Goal: Find specific page/section: Locate a particular part of the current website

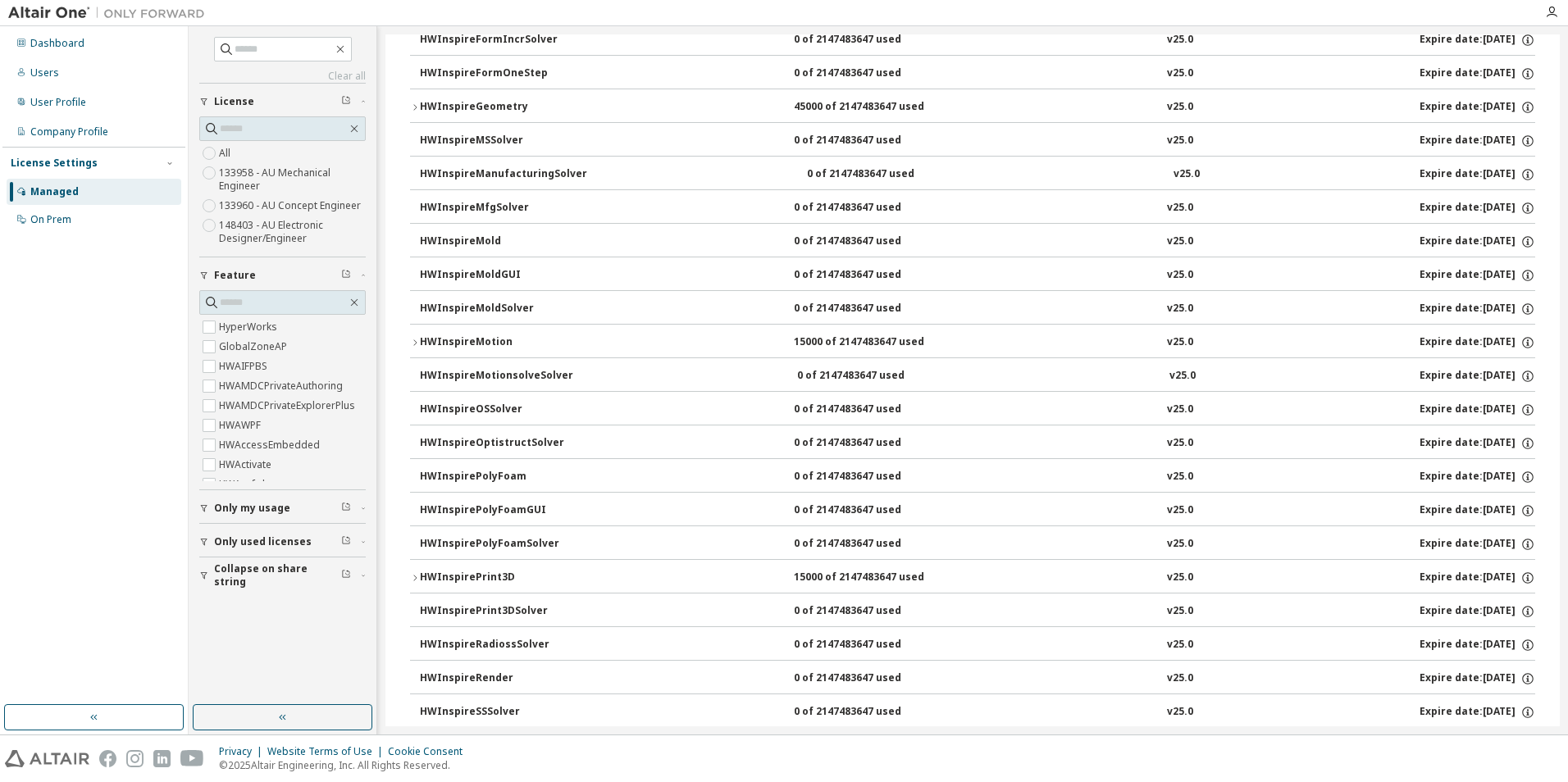
scroll to position [1785, 0]
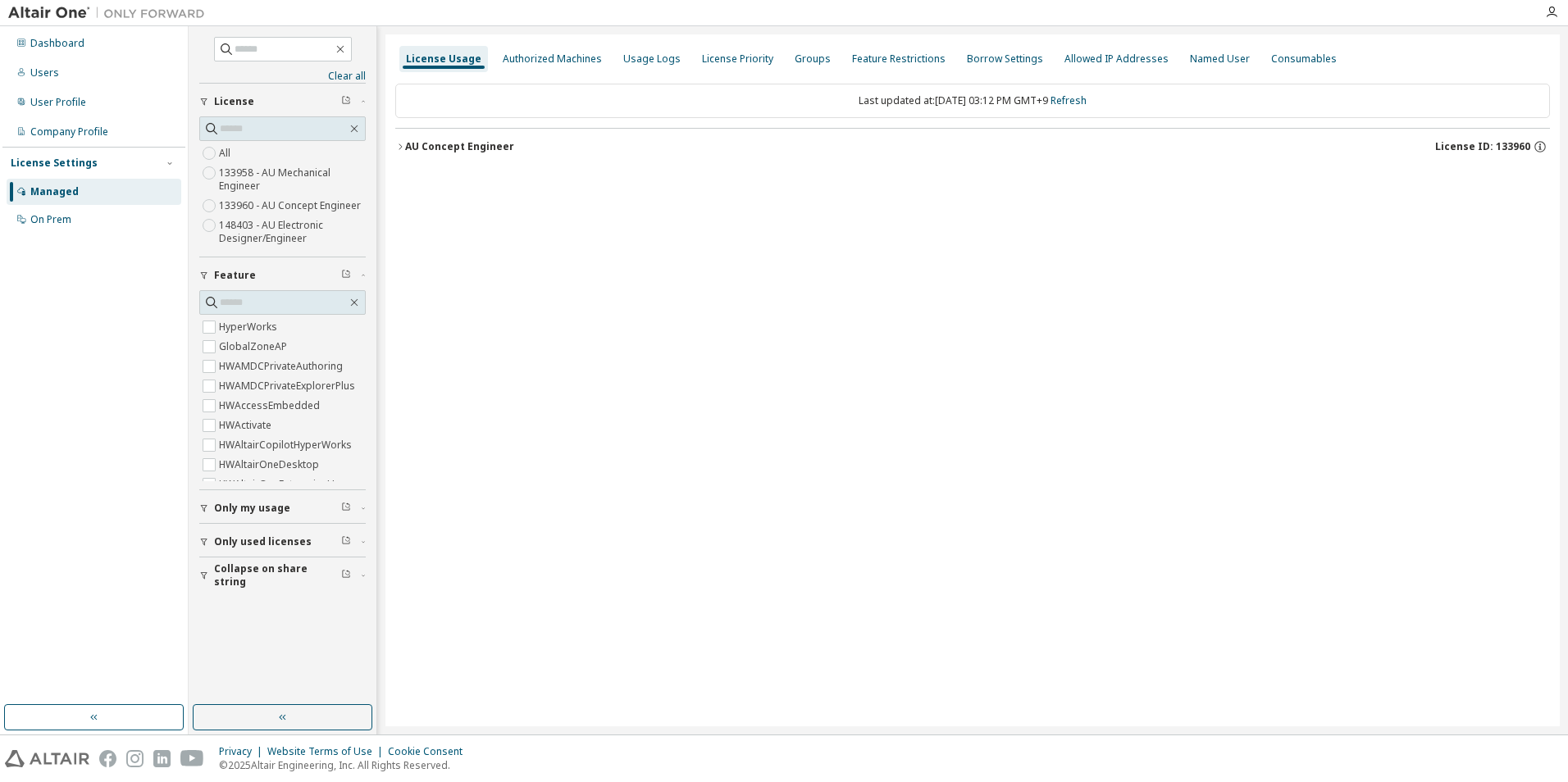
click at [432, 147] on div "AU Concept Engineer" at bounding box center [459, 147] width 109 height 13
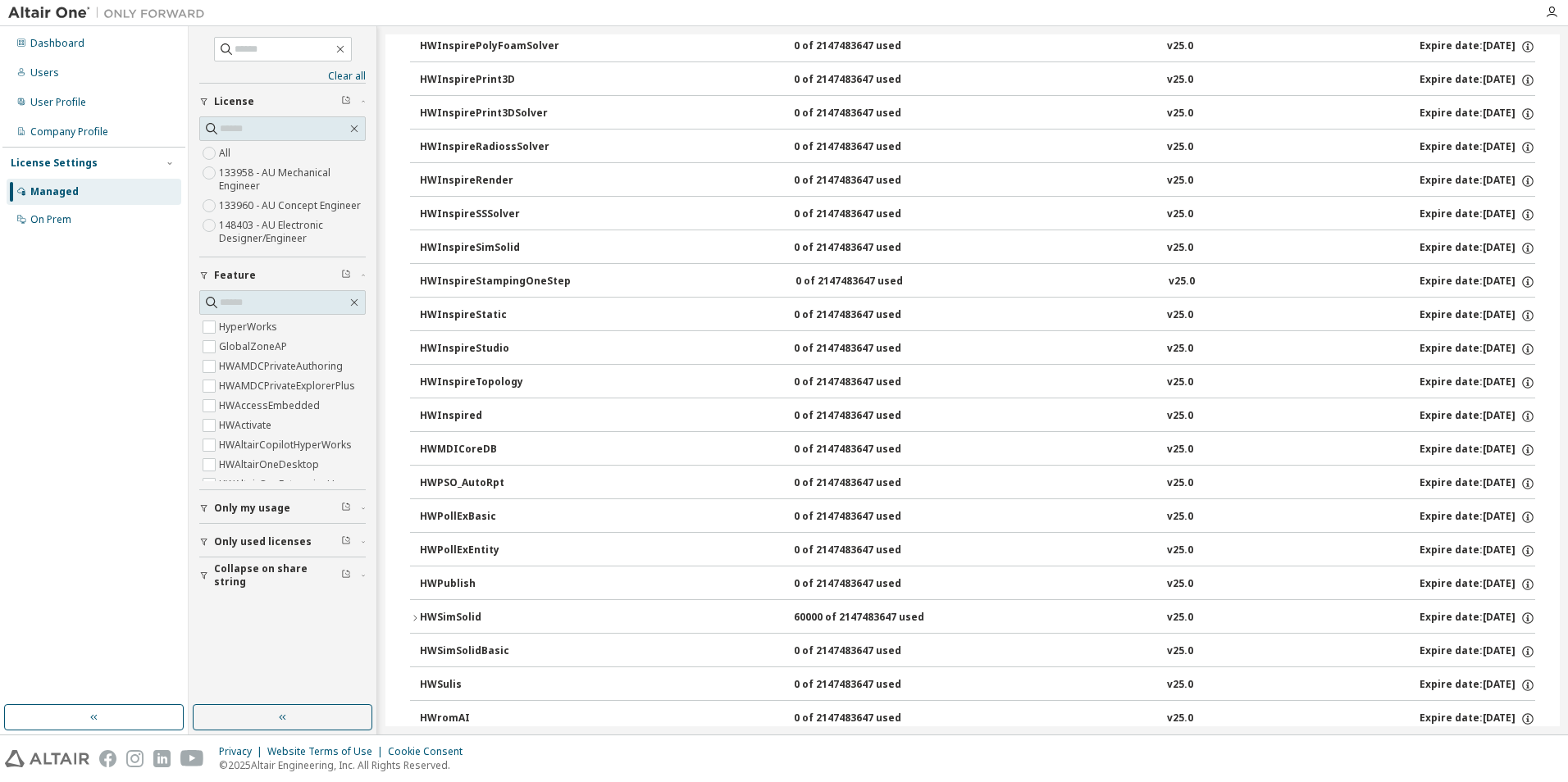
scroll to position [2377, 0]
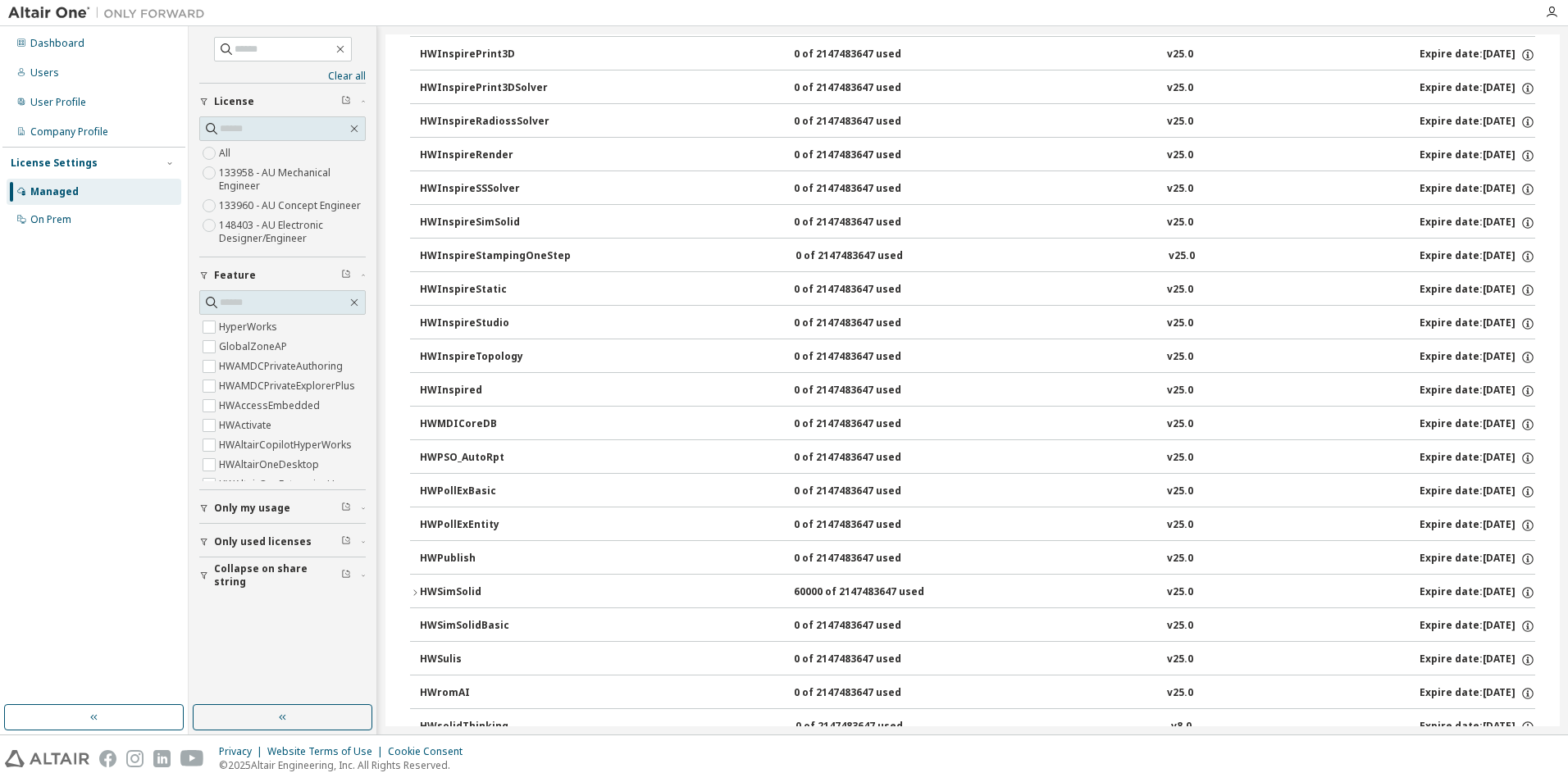
click at [436, 589] on div "HWSimSolid" at bounding box center [494, 593] width 148 height 15
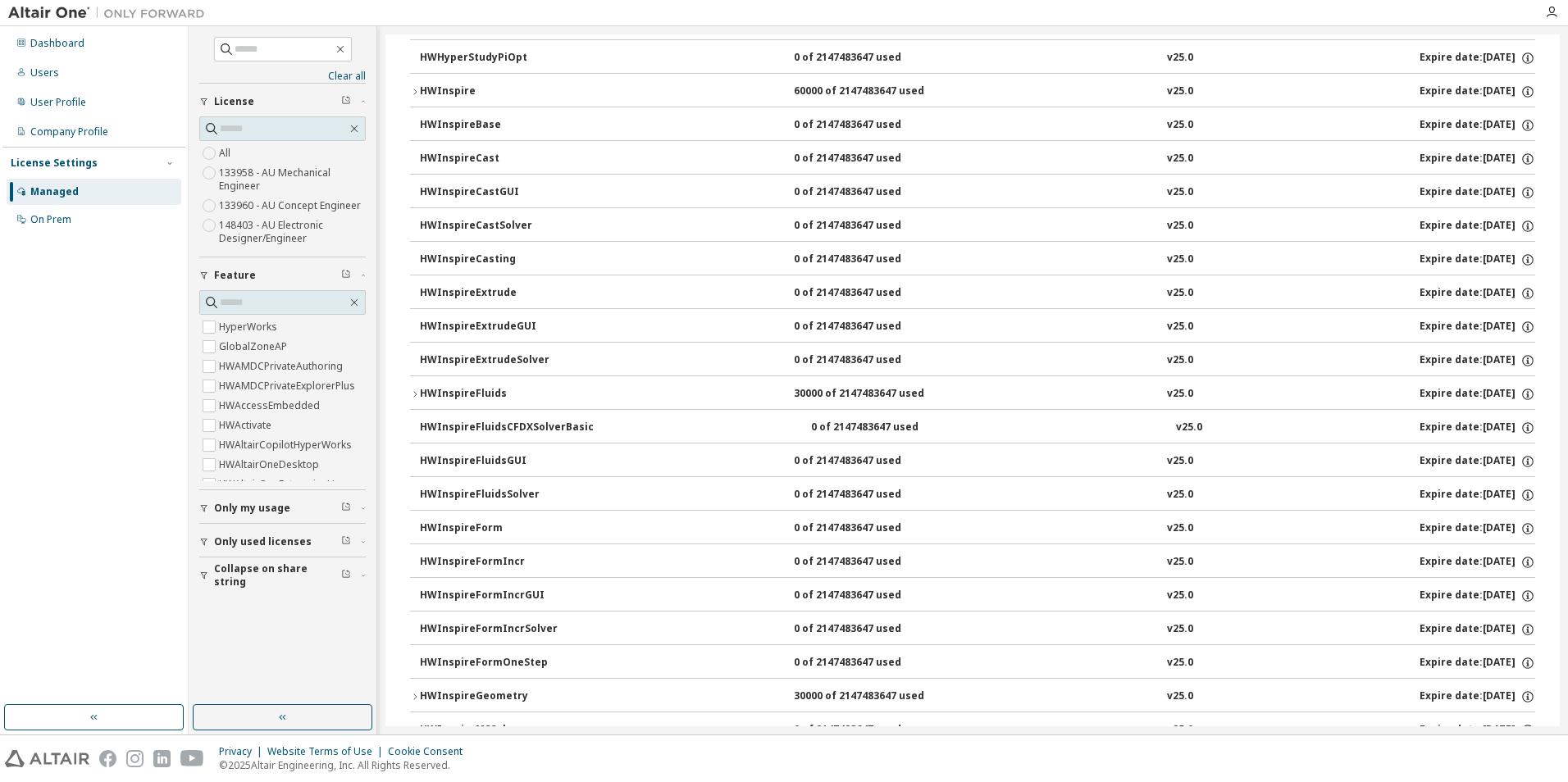
scroll to position [1241, 0]
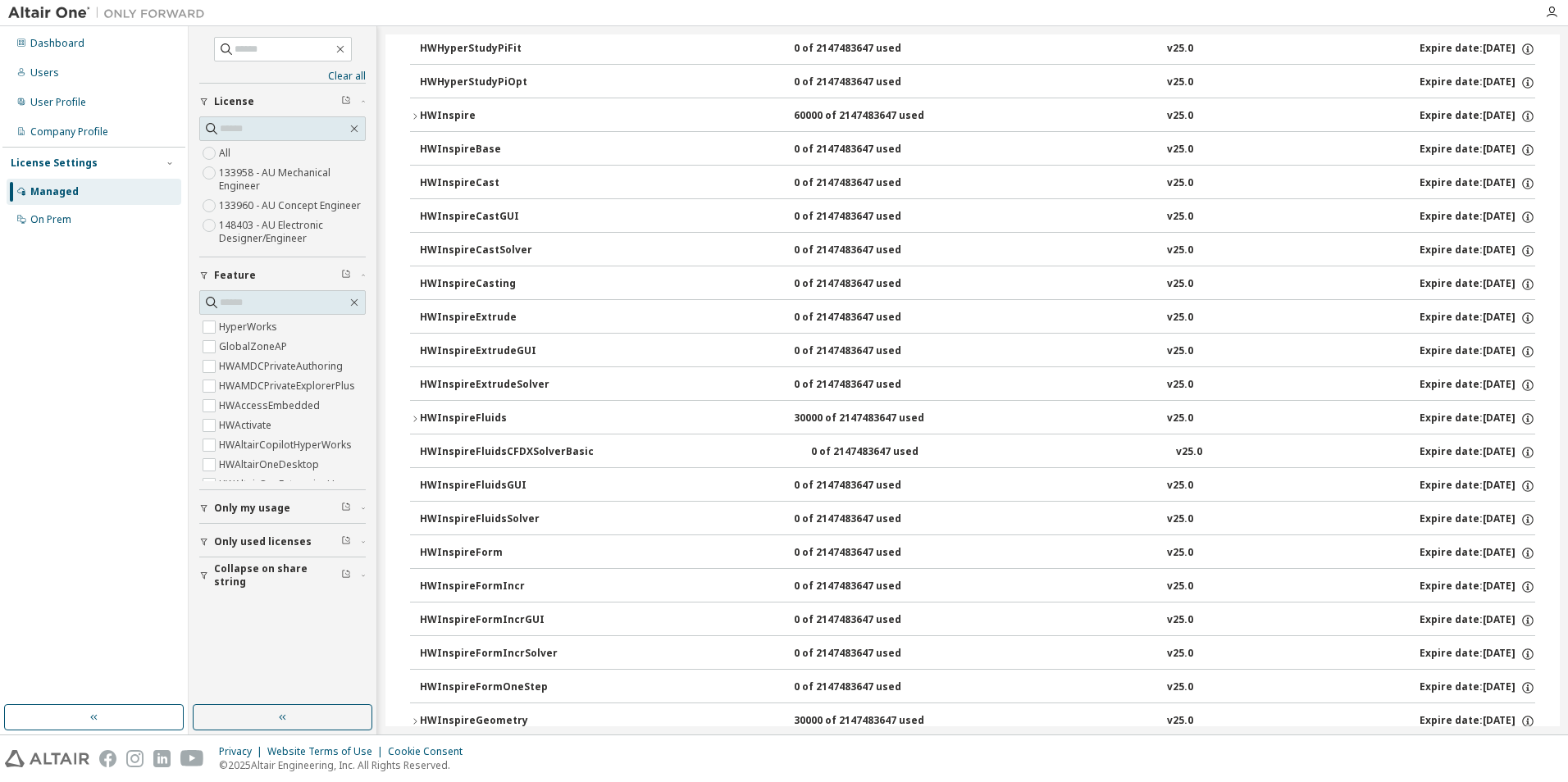
click at [489, 415] on div "HWInspireFluids" at bounding box center [494, 419] width 148 height 15
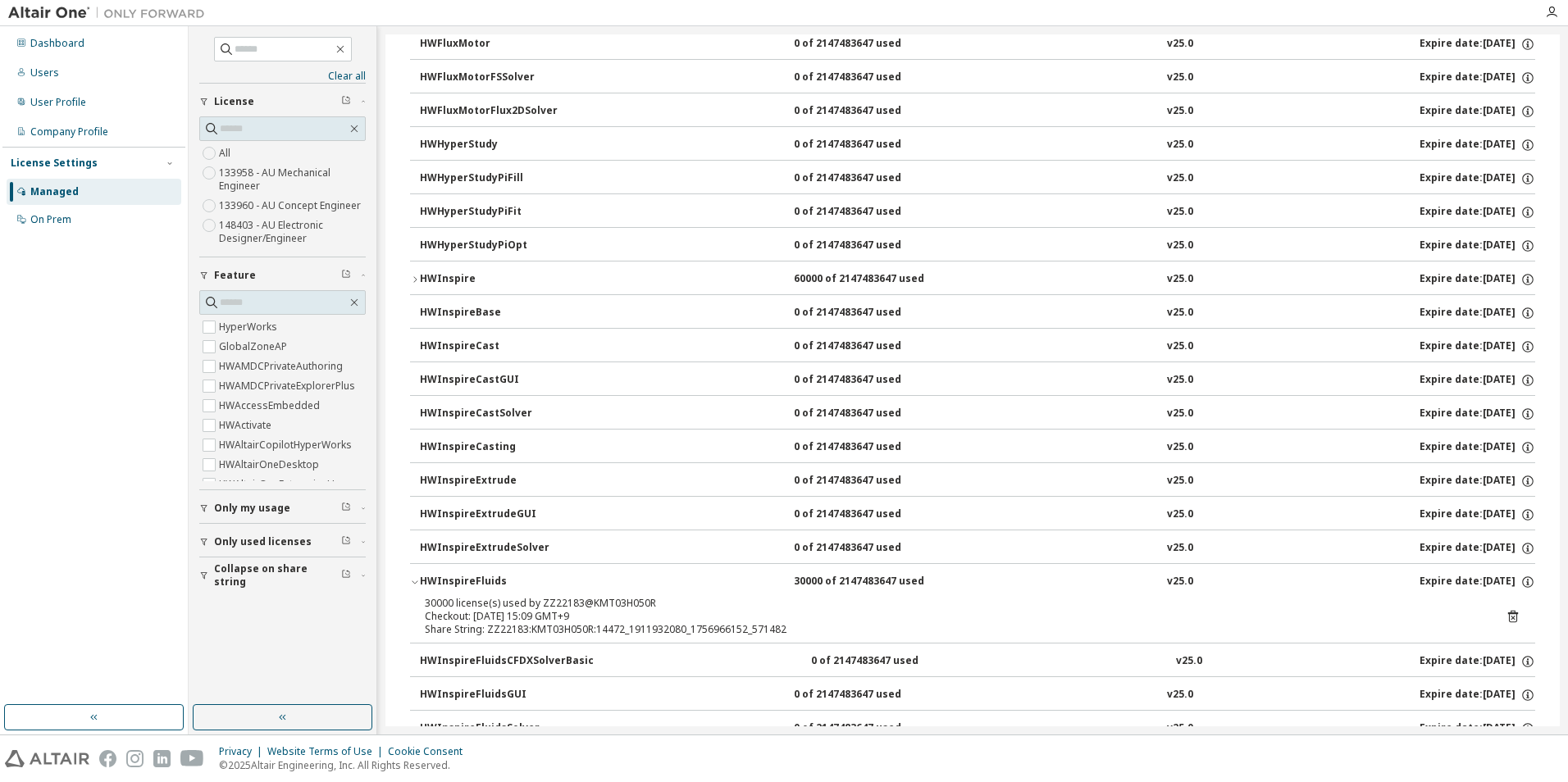
scroll to position [1076, 0]
click at [441, 282] on div "HWInspire" at bounding box center [494, 281] width 148 height 15
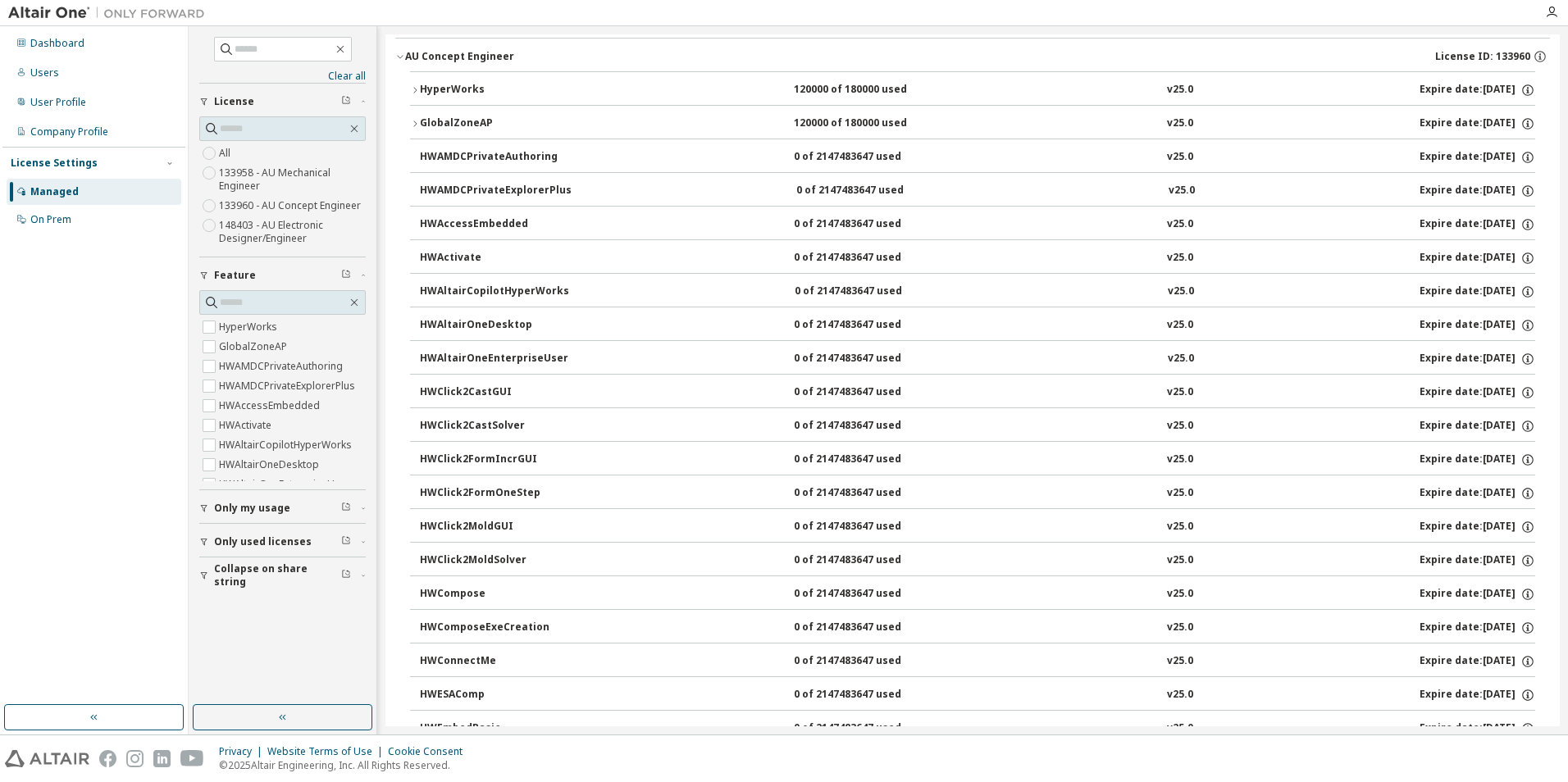
scroll to position [10, 0]
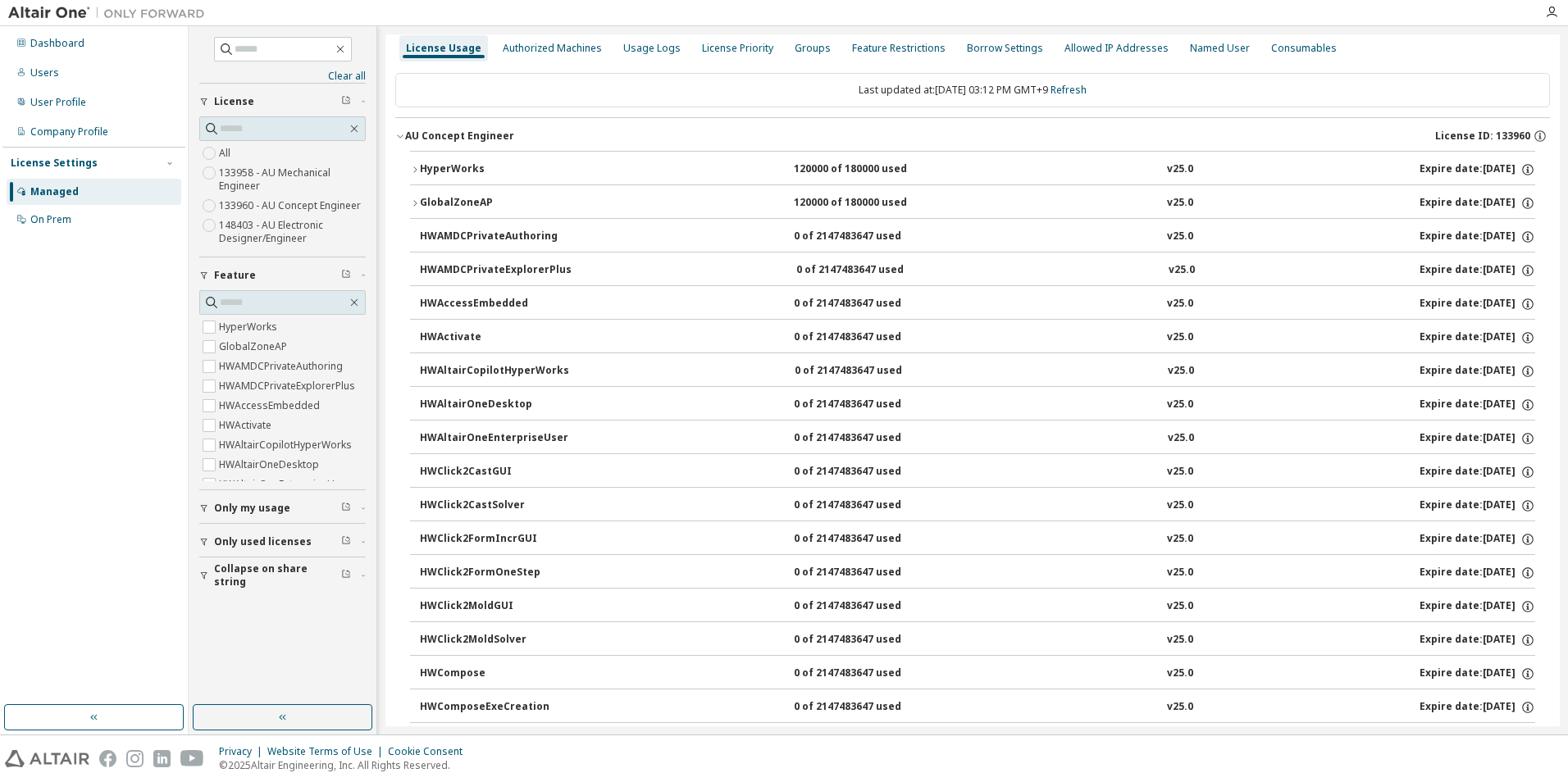
click at [449, 167] on div "HyperWorks" at bounding box center [494, 170] width 148 height 15
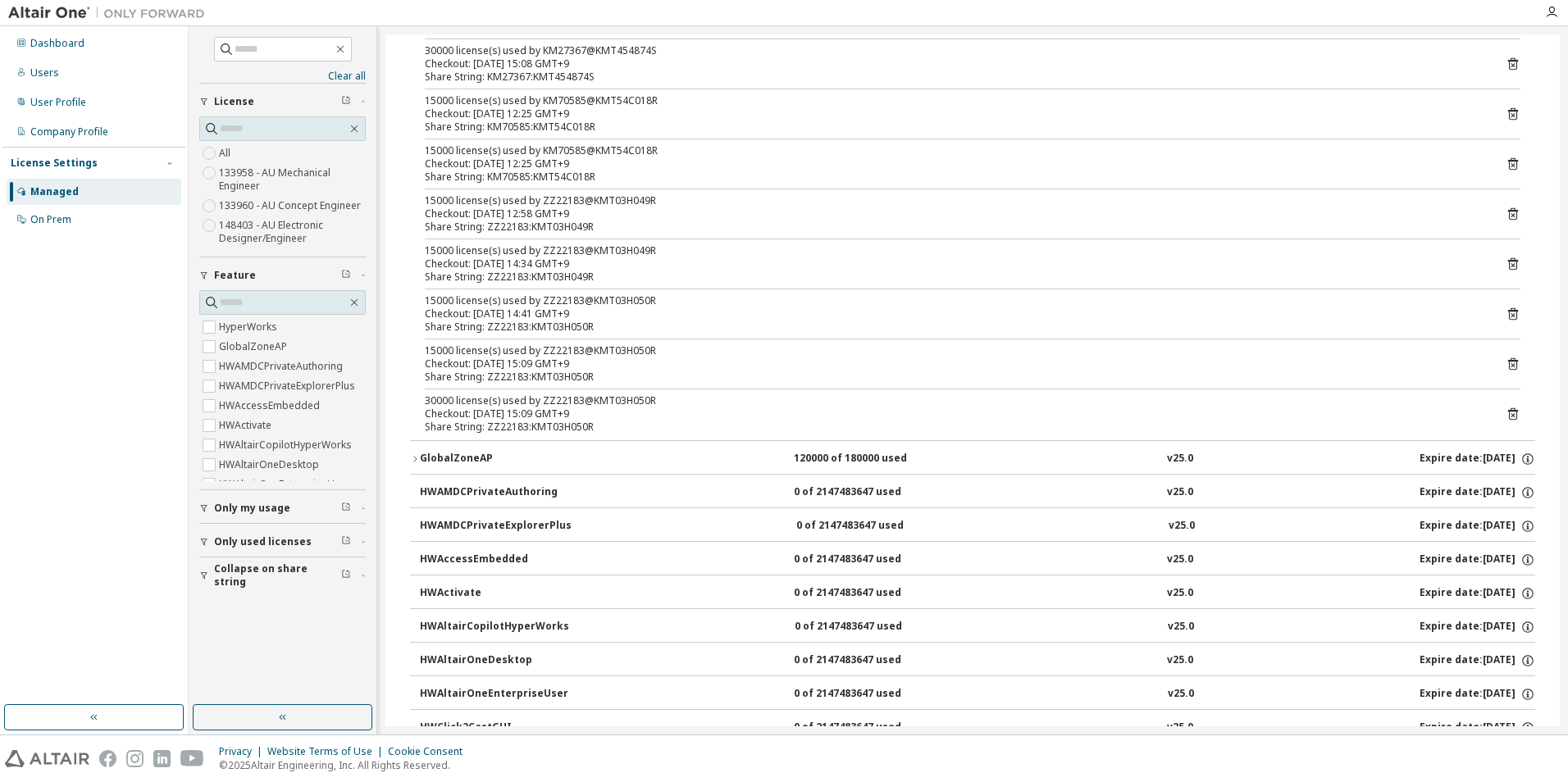
scroll to position [175, 0]
